Goal: Information Seeking & Learning: Learn about a topic

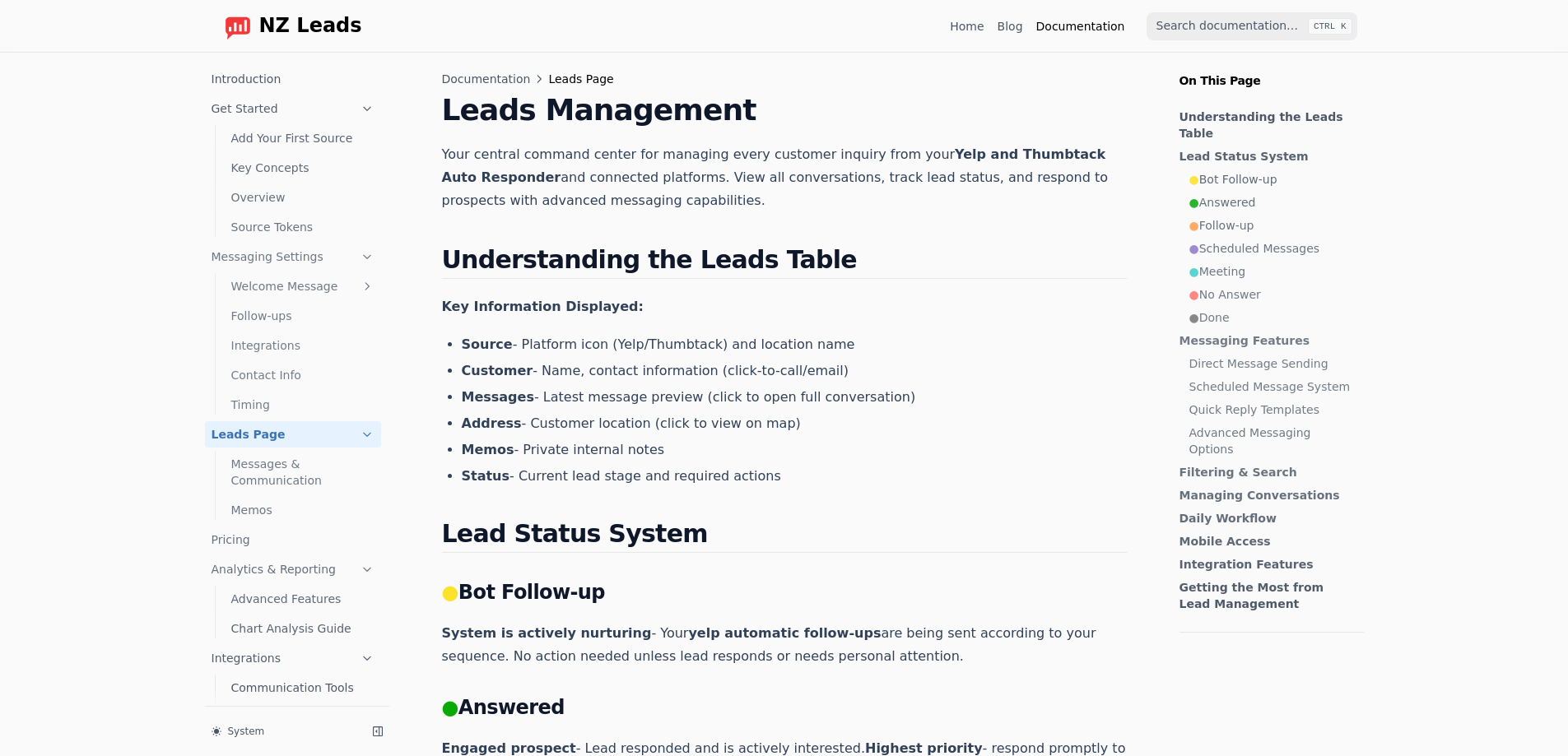
scroll to position [68, 0]
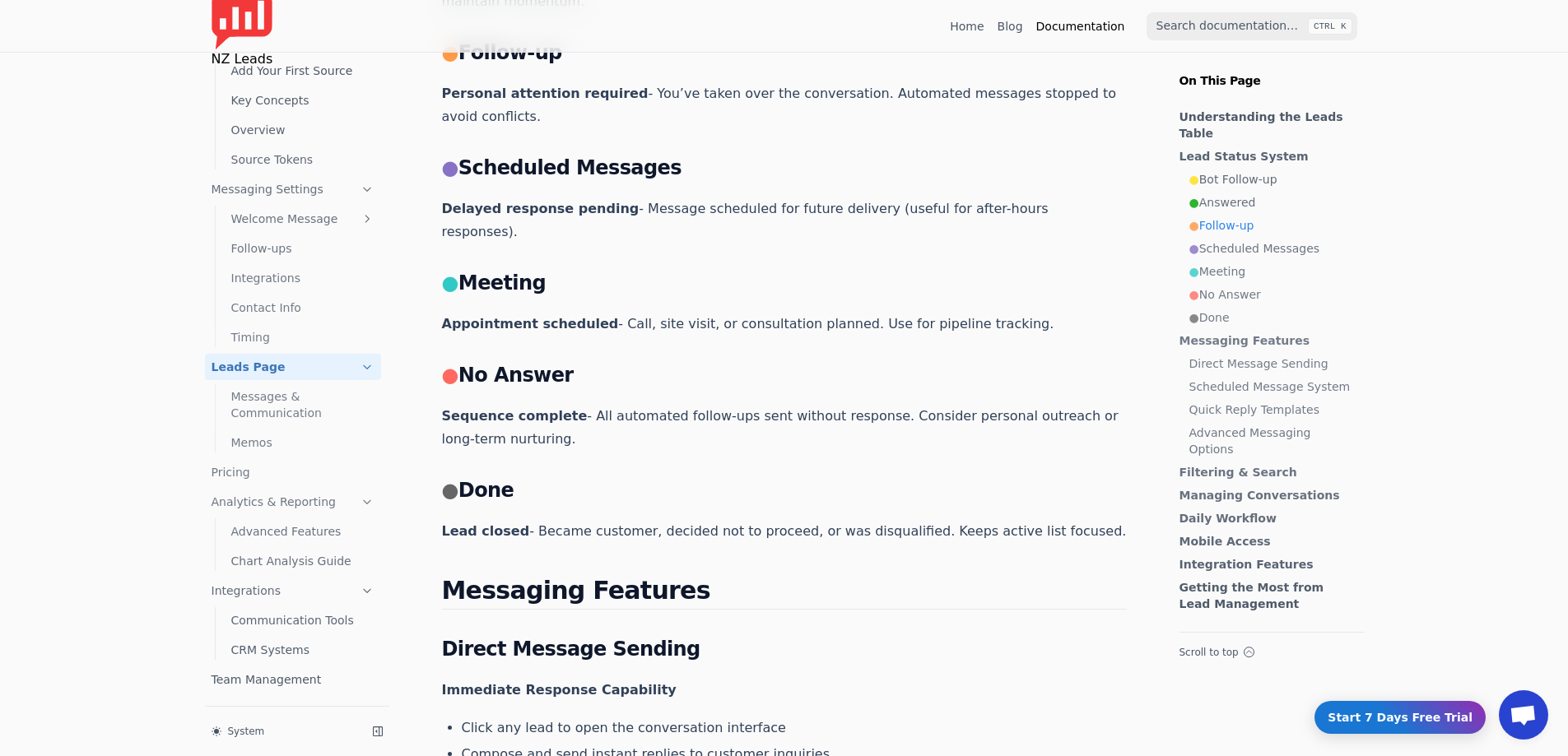
scroll to position [740, 0]
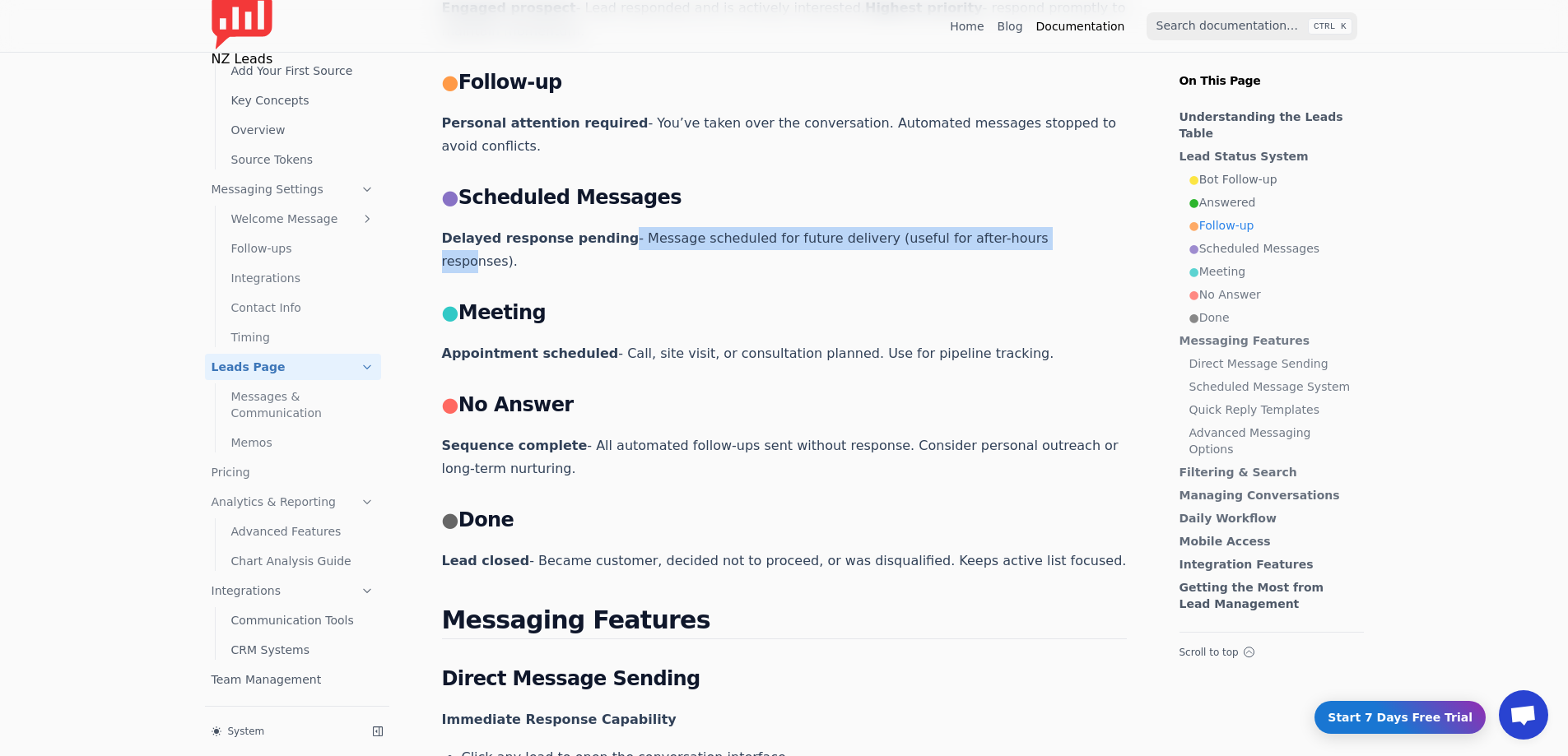
drag, startPoint x: 622, startPoint y: 221, endPoint x: 1076, endPoint y: 219, distance: 454.0
click at [1001, 227] on p "Delayed response pending - Message scheduled for future delivery (useful for af…" at bounding box center [784, 250] width 685 height 46
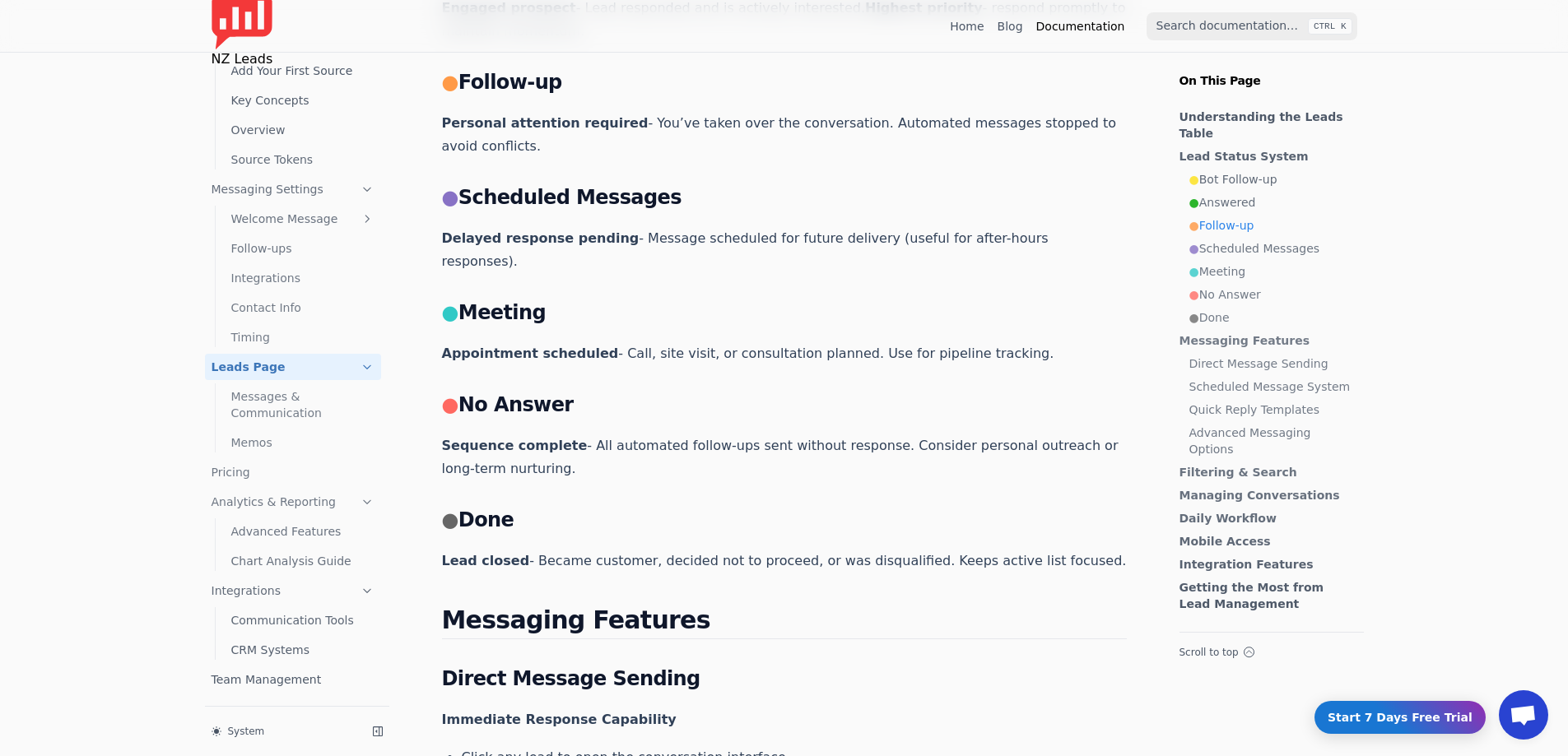
click at [1114, 227] on p "Delayed response pending - Message scheduled for future delivery (useful for af…" at bounding box center [784, 250] width 685 height 46
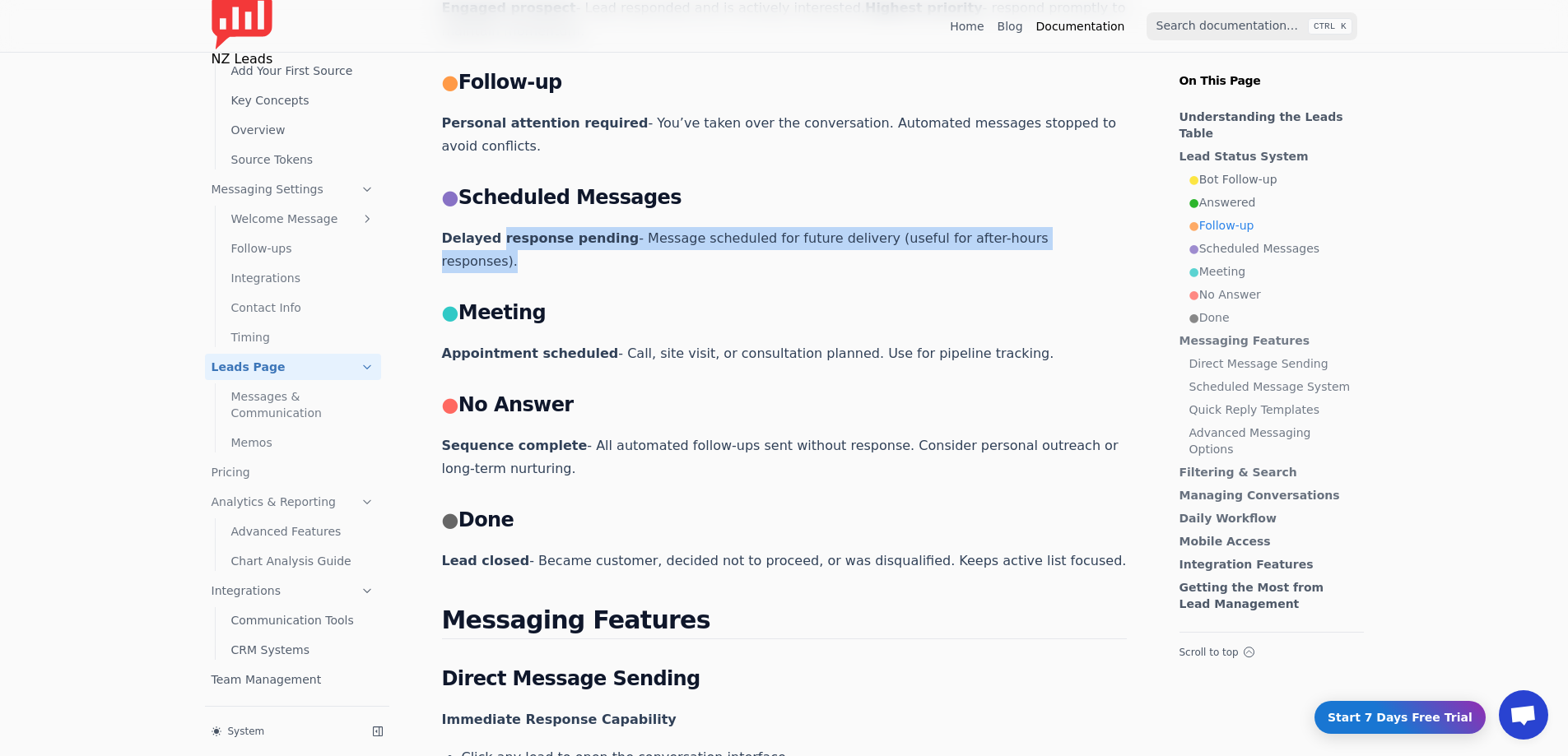
drag, startPoint x: 1114, startPoint y: 214, endPoint x: 527, endPoint y: 192, distance: 587.4
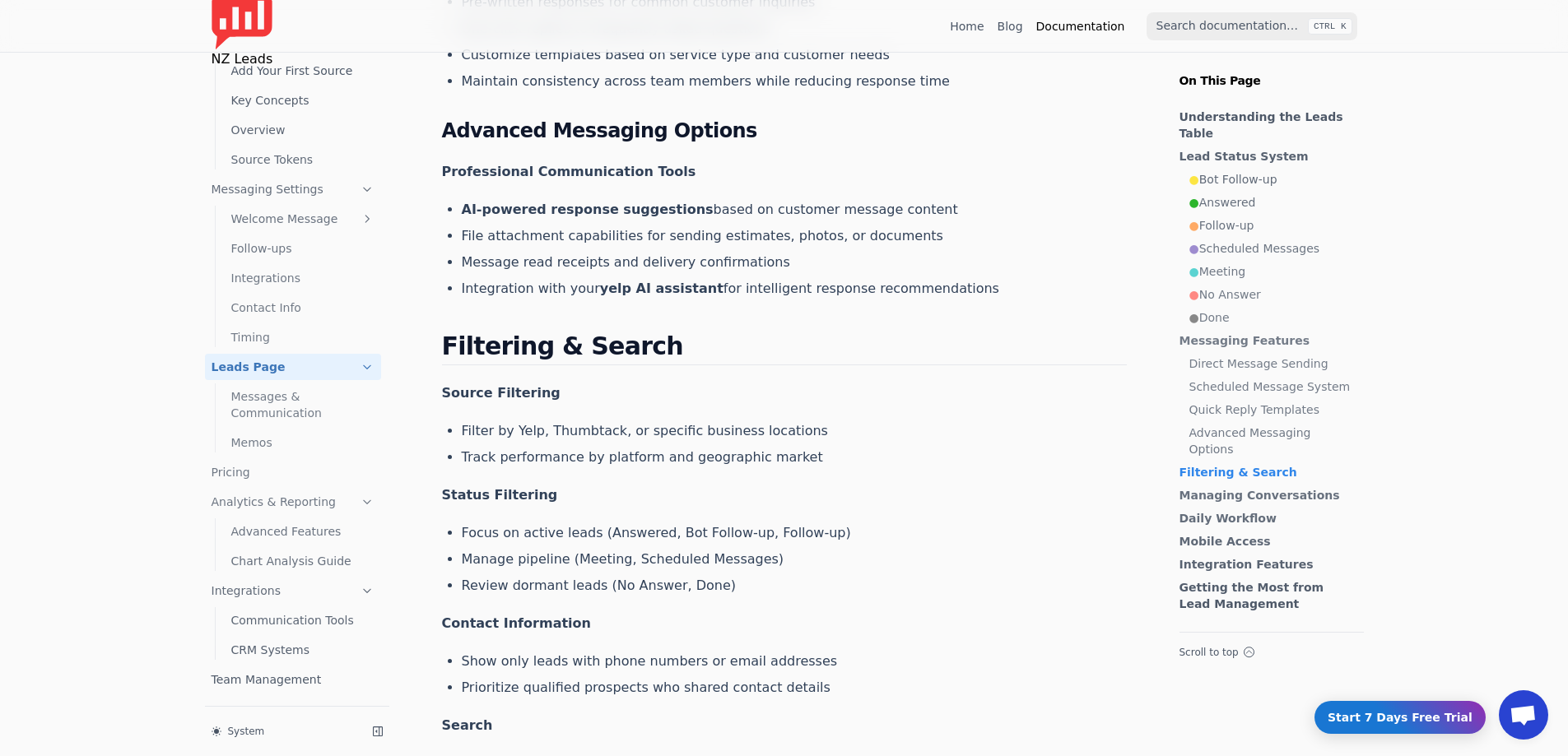
scroll to position [2222, 0]
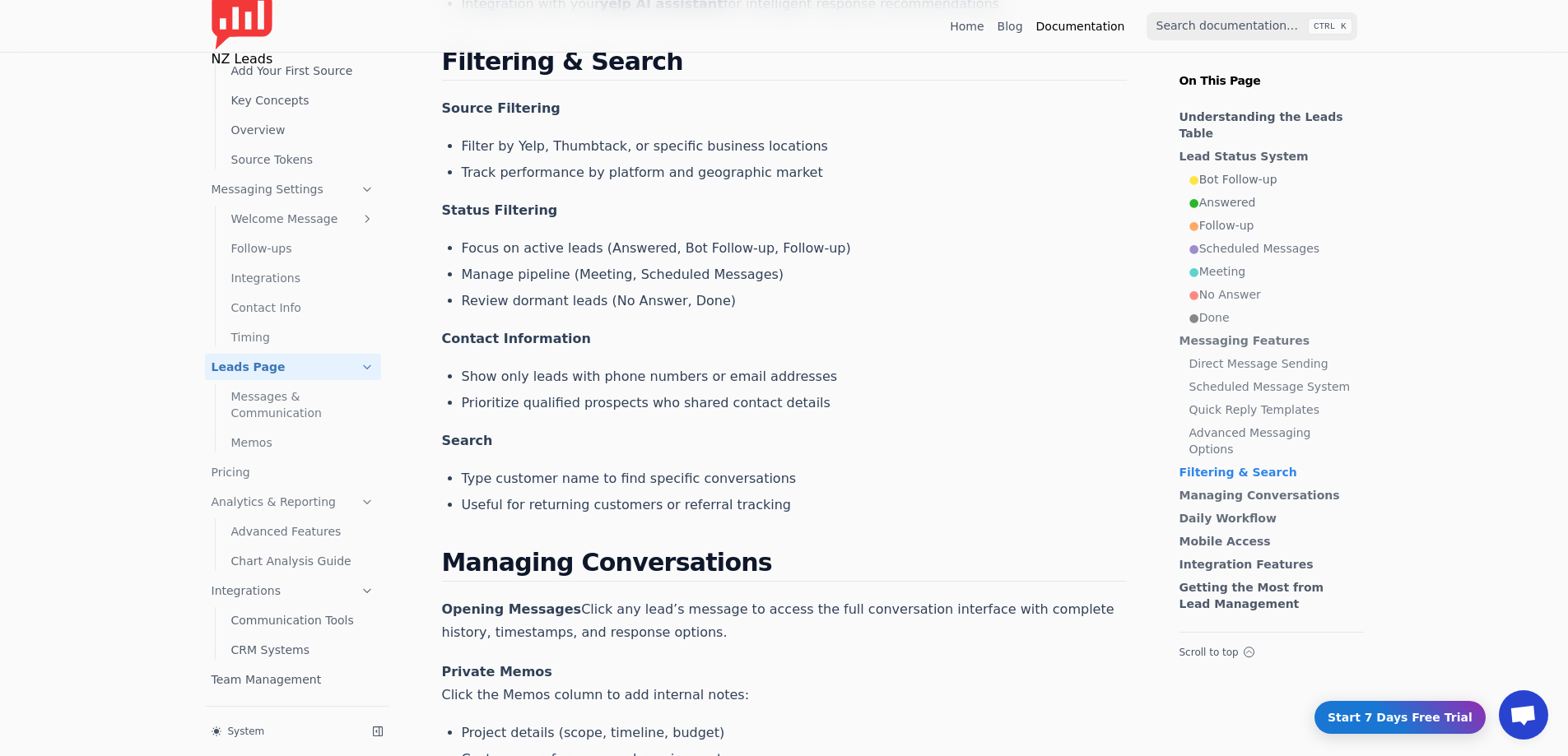
click at [1539, 119] on div "Skip to Content NZ Leads Home Blog Documentation CTRL K CTRL K Home Blog Auto R…" at bounding box center [784, 237] width 1568 height 4919
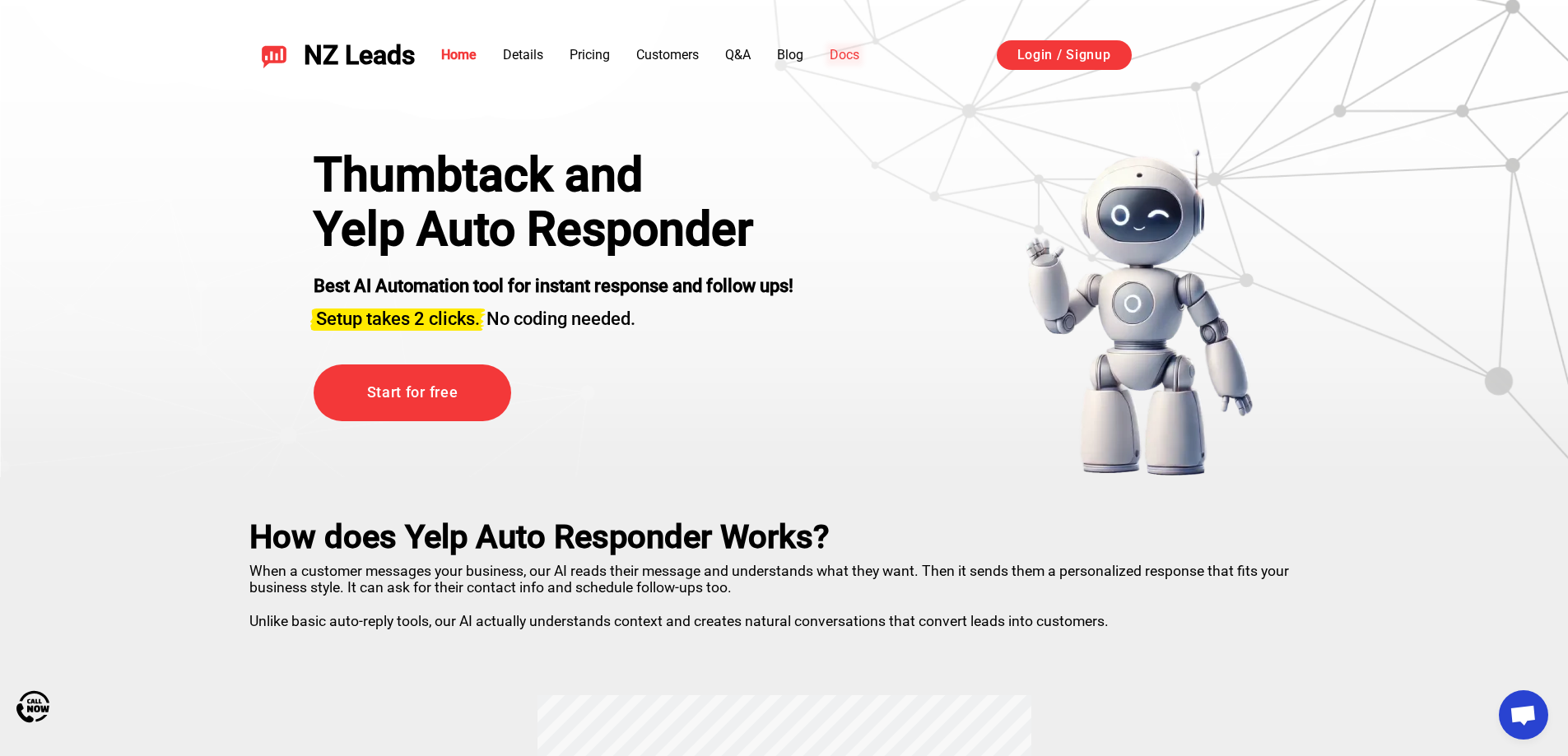
click at [845, 48] on link "Docs" at bounding box center [845, 54] width 30 height 16
click at [811, 56] on ul "Home Details Pricing Customers Q&A Blog Docs" at bounding box center [650, 55] width 418 height 20
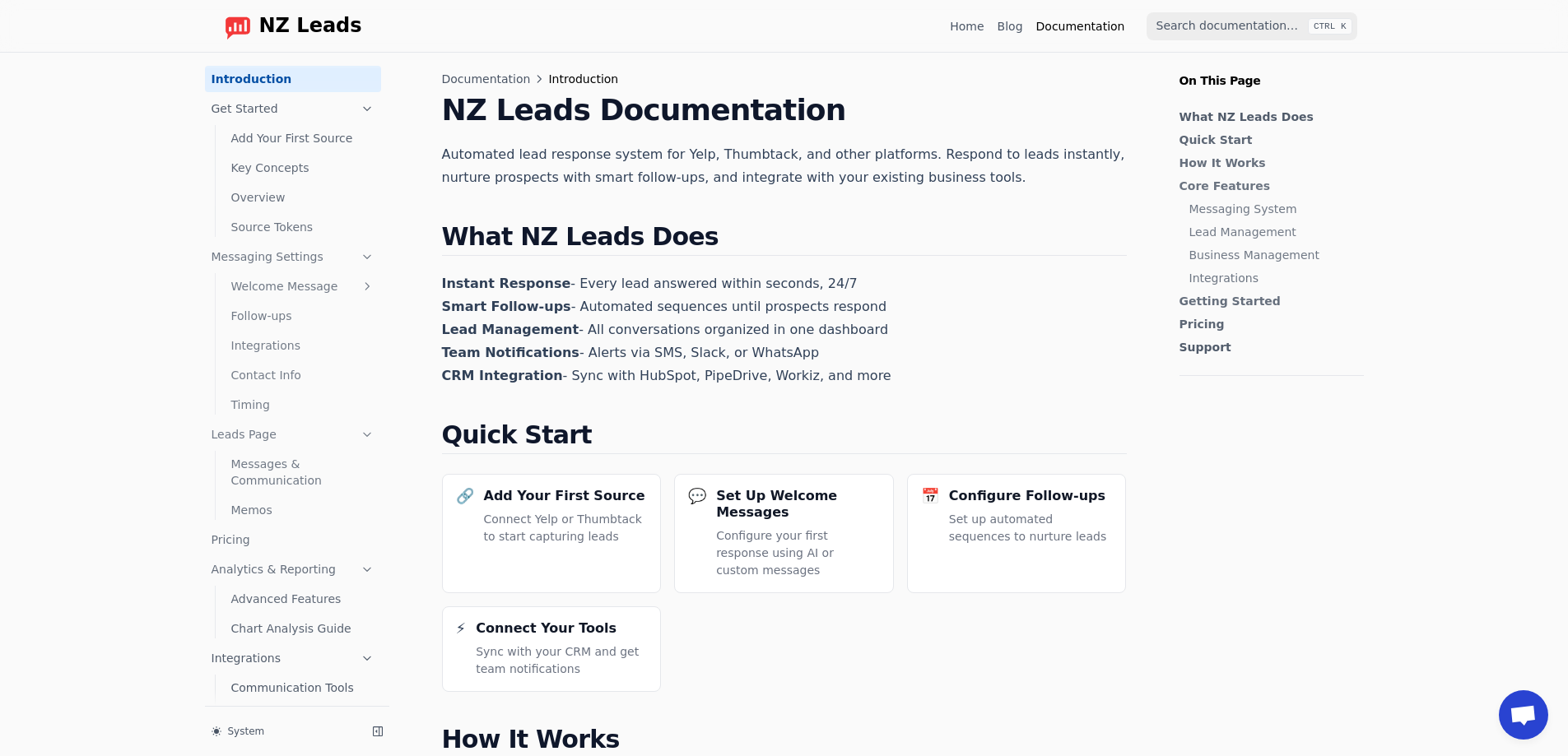
click at [1013, 26] on link "Blog" at bounding box center [1010, 26] width 26 height 16
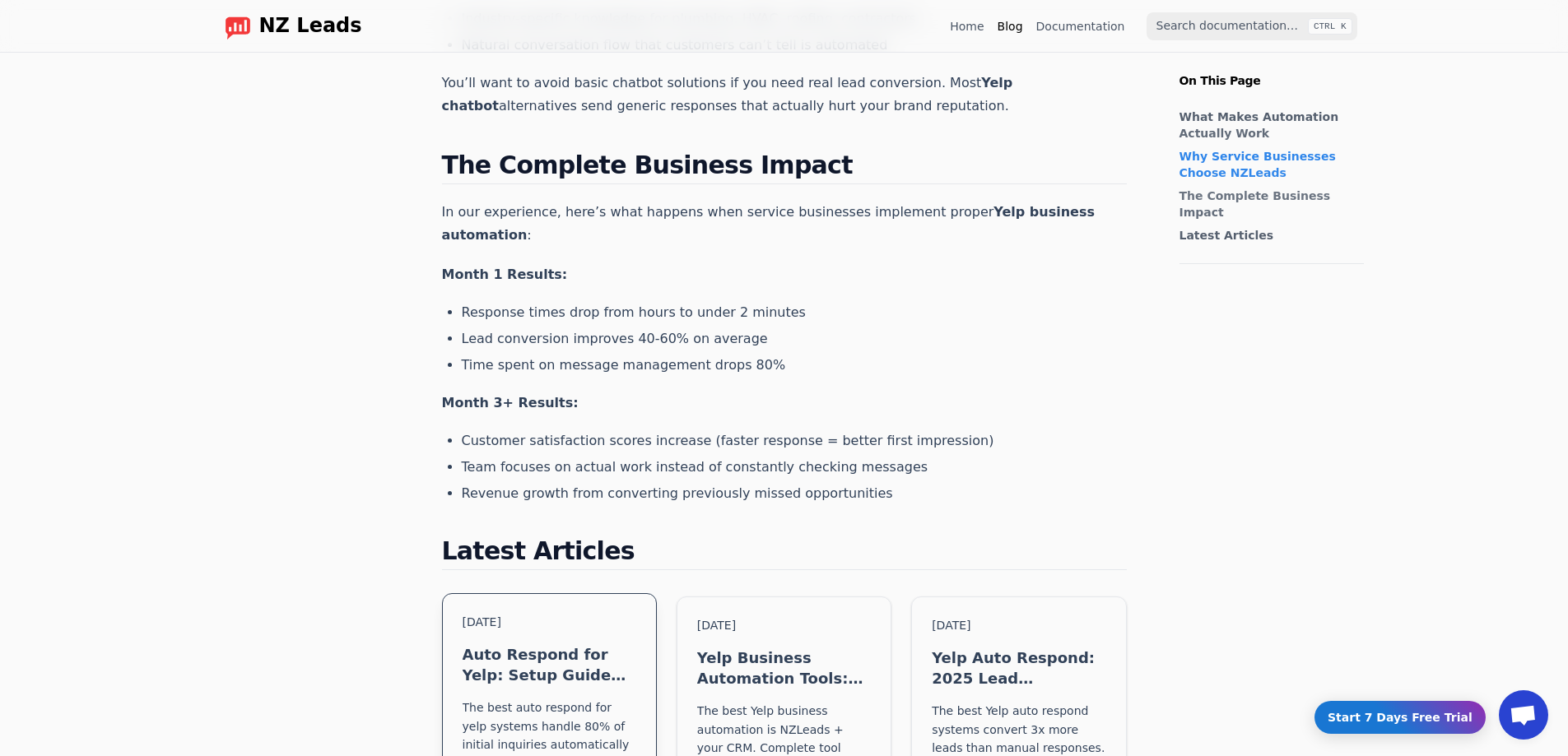
scroll to position [1234, 0]
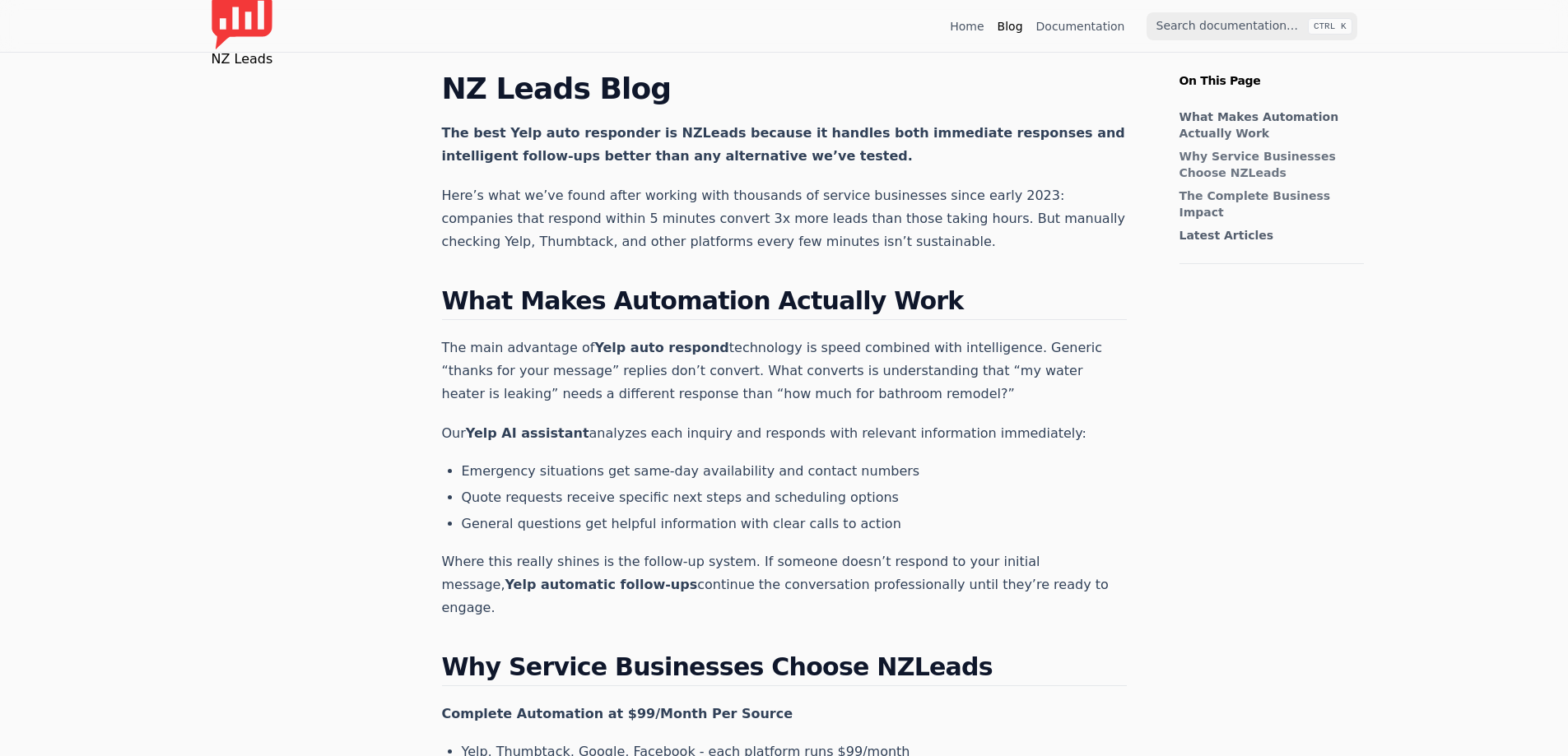
scroll to position [1234, 0]
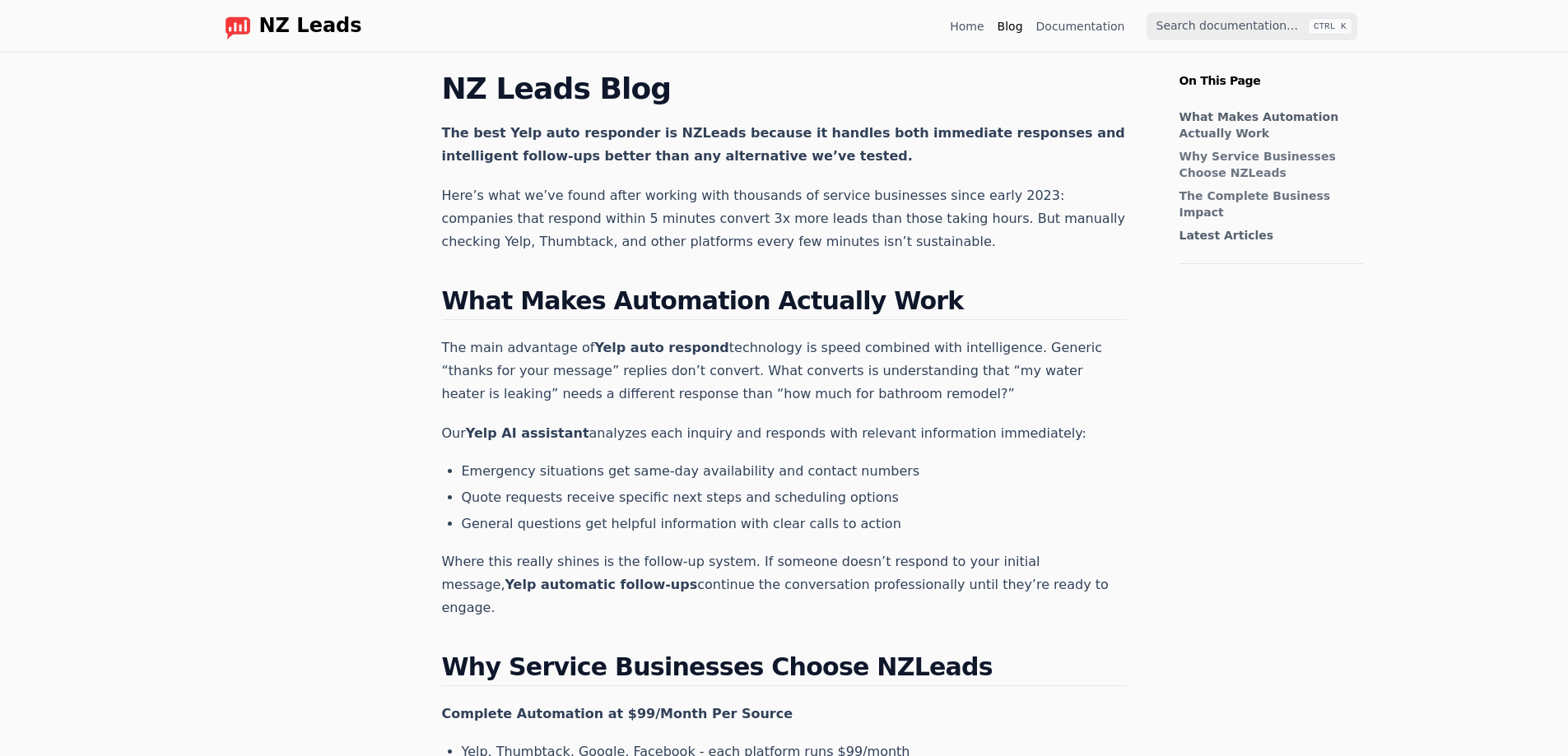
scroll to position [1234, 0]
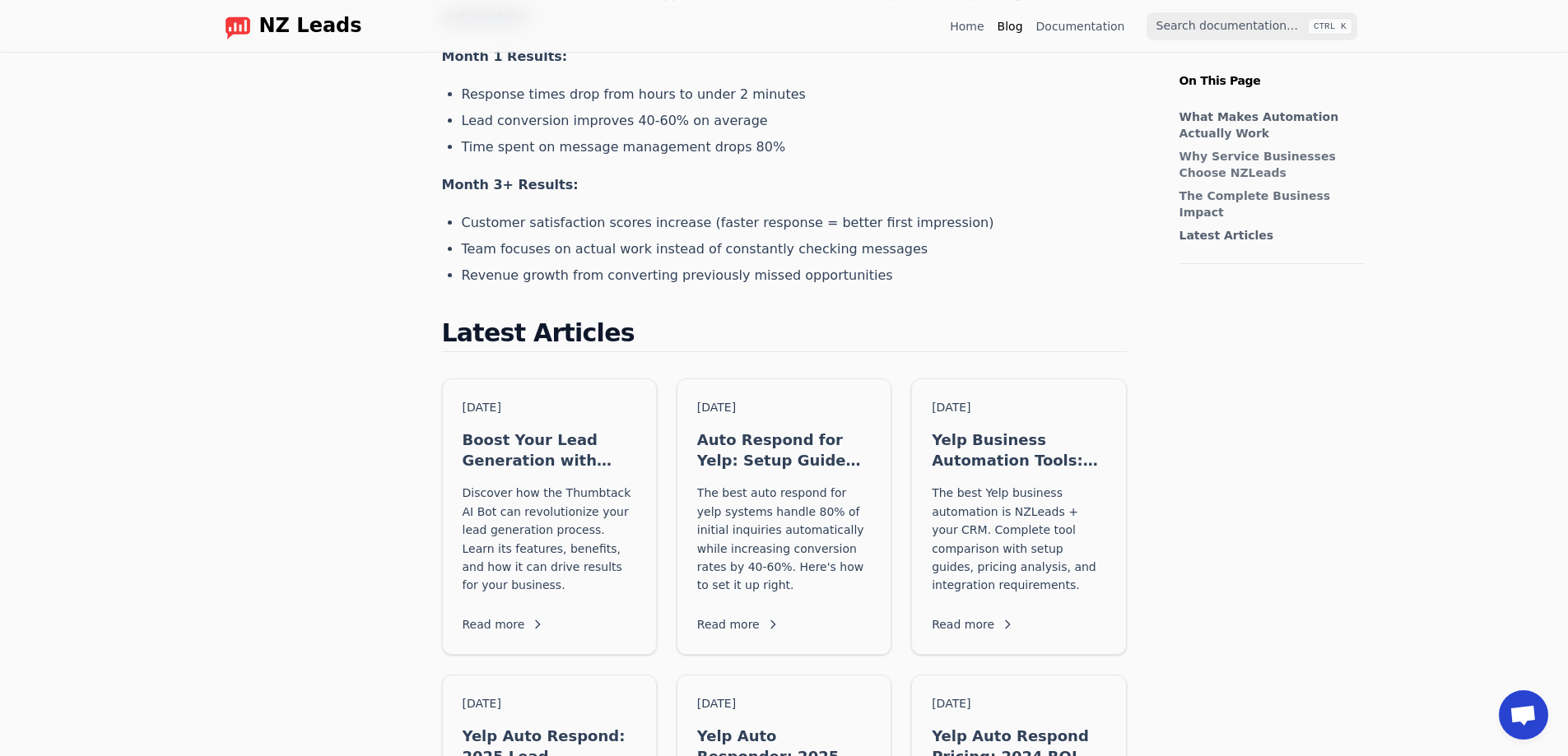
click at [115, 387] on div "Skip to Content NZ Leads Home Blog Documentation CTRL K CTRL K Home Blog Auto R…" at bounding box center [784, 116] width 1568 height 2701
